Goal: Information Seeking & Learning: Learn about a topic

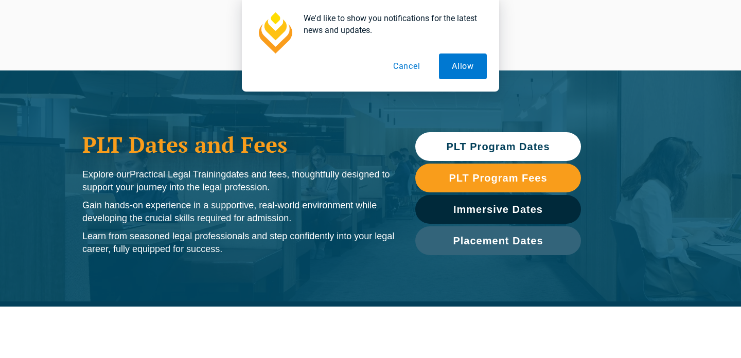
click at [467, 147] on span "PLT Program Dates" at bounding box center [497, 147] width 103 height 10
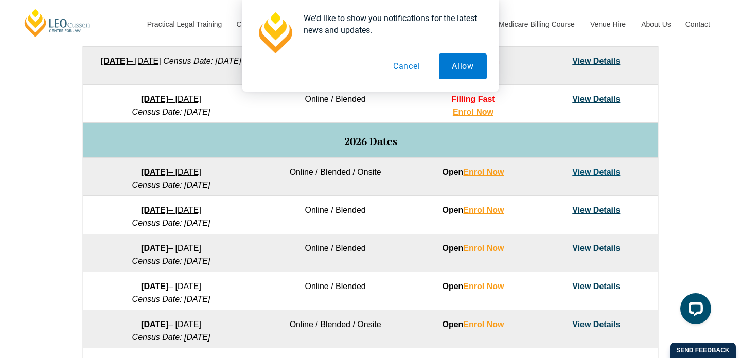
scroll to position [571, 0]
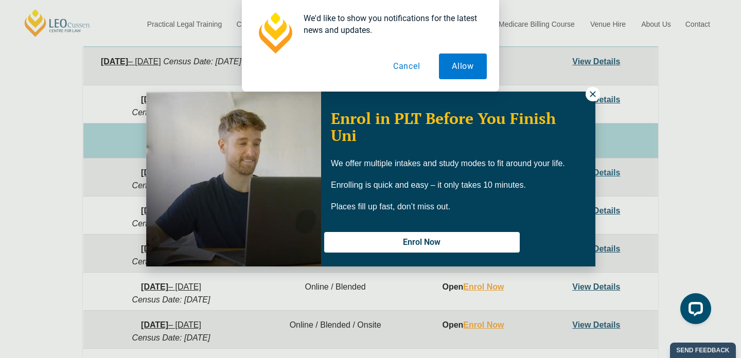
click at [594, 90] on div "We'd like to show you notifications for the latest news and updates. Allow Canc…" at bounding box center [370, 46] width 741 height 92
click at [594, 97] on icon at bounding box center [592, 94] width 9 height 9
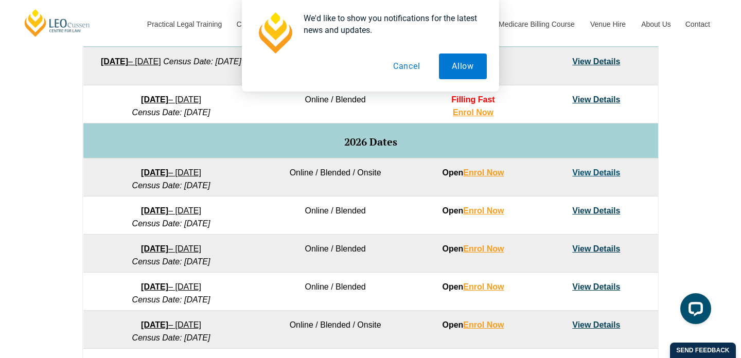
scroll to position [566, 0]
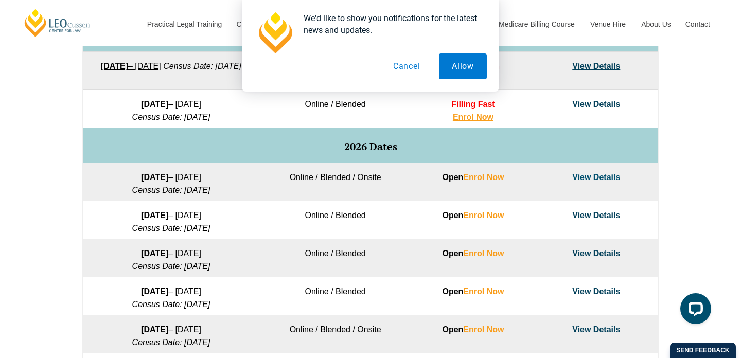
click at [572, 176] on link "View Details" at bounding box center [596, 177] width 48 height 9
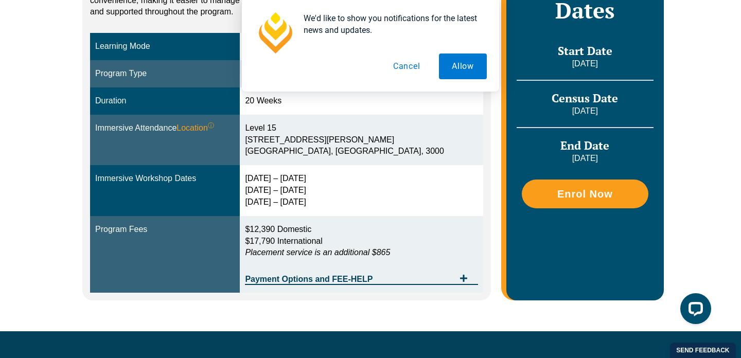
scroll to position [220, 0]
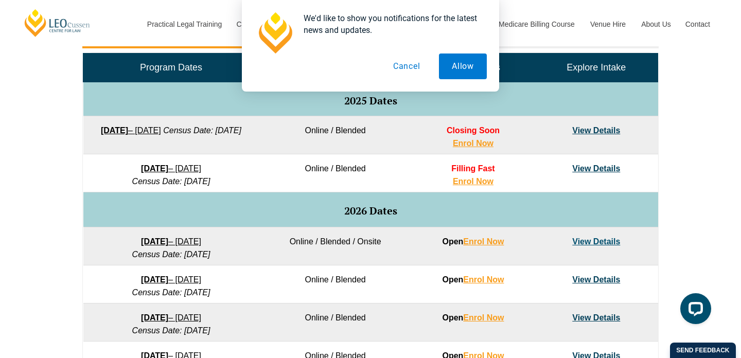
scroll to position [502, 0]
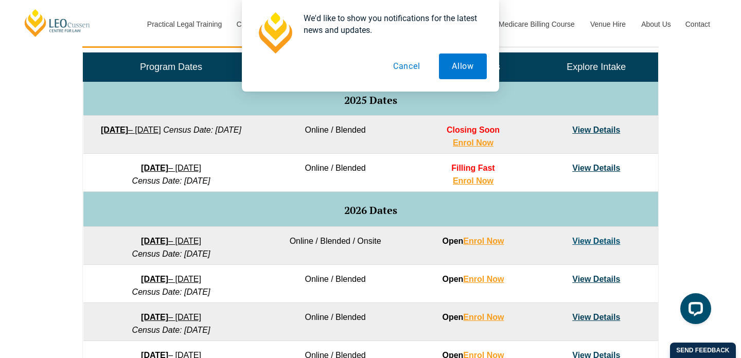
click at [586, 160] on td "View Details" at bounding box center [596, 173] width 123 height 38
click at [586, 164] on link "View Details" at bounding box center [596, 168] width 48 height 9
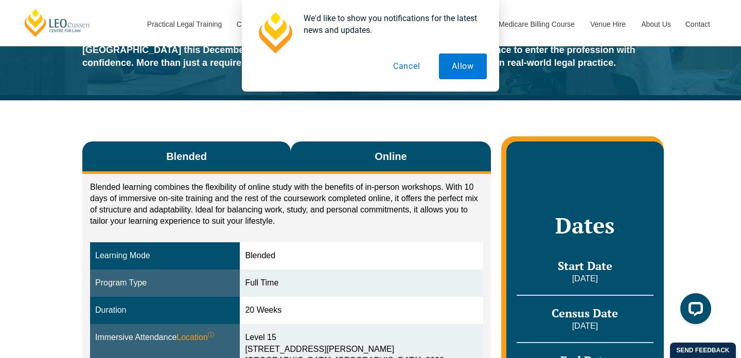
click at [361, 154] on button "Online" at bounding box center [391, 158] width 200 height 32
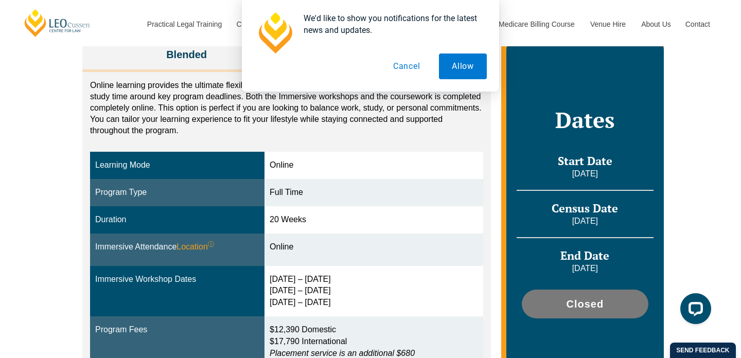
scroll to position [180, 0]
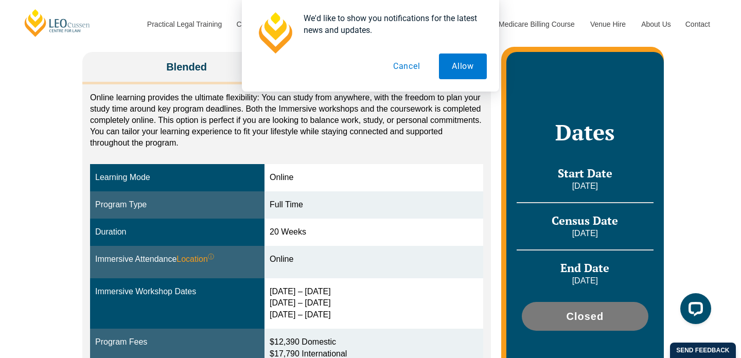
click at [208, 70] on div "We'd like to show you notifications for the latest news and updates. Allow Canc…" at bounding box center [370, 46] width 741 height 92
click at [191, 58] on div "We'd like to show you notifications for the latest news and updates. Allow Canc…" at bounding box center [370, 46] width 741 height 92
click at [192, 78] on div "We'd like to show you notifications for the latest news and updates. Allow Canc…" at bounding box center [370, 46] width 741 height 92
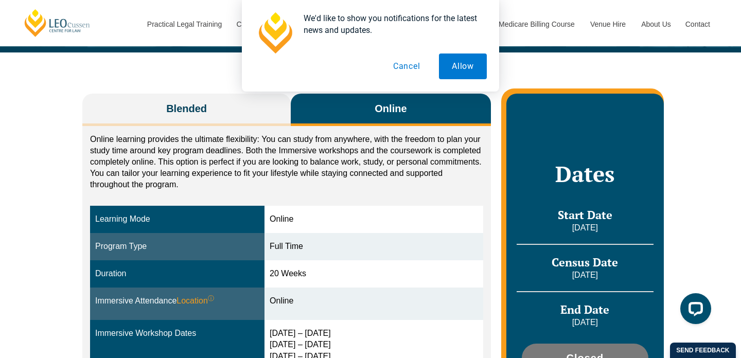
scroll to position [135, 0]
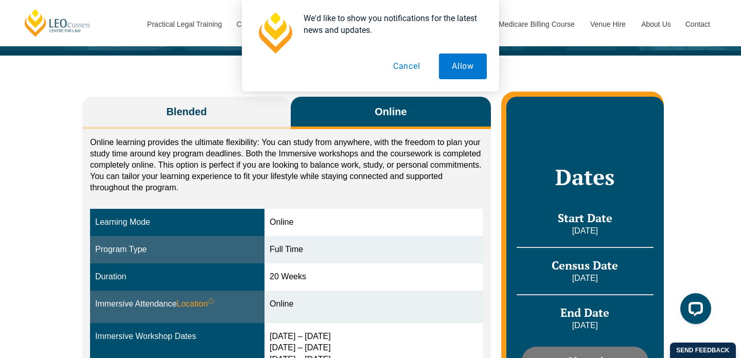
click at [410, 109] on button "Online" at bounding box center [391, 113] width 200 height 32
click at [394, 122] on button "Online" at bounding box center [391, 113] width 200 height 32
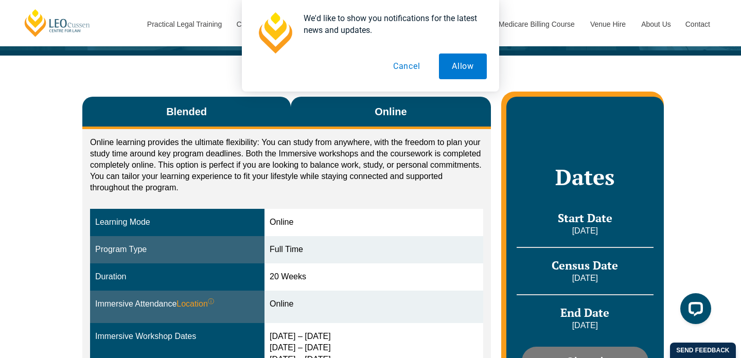
click at [201, 114] on span "Blended" at bounding box center [186, 112] width 41 height 14
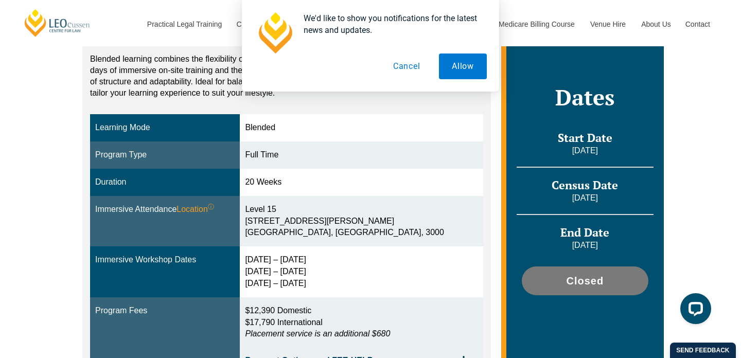
scroll to position [224, 0]
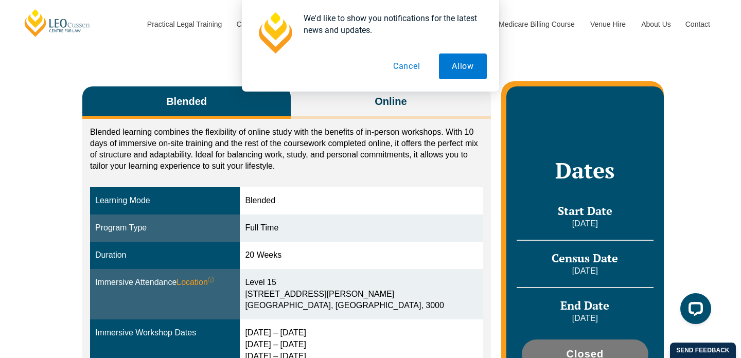
click at [353, 101] on button "Online" at bounding box center [391, 102] width 200 height 32
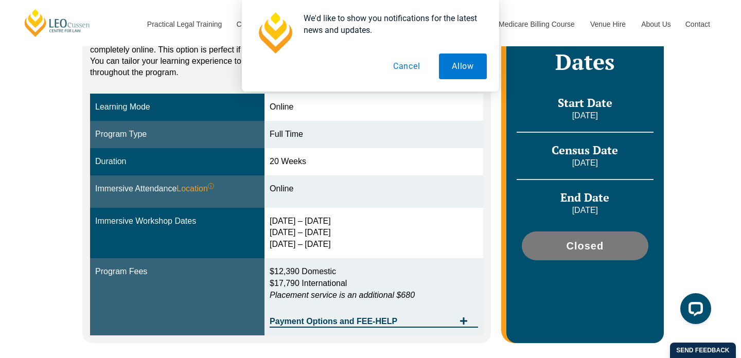
scroll to position [251, 0]
